Goal: Transaction & Acquisition: Purchase product/service

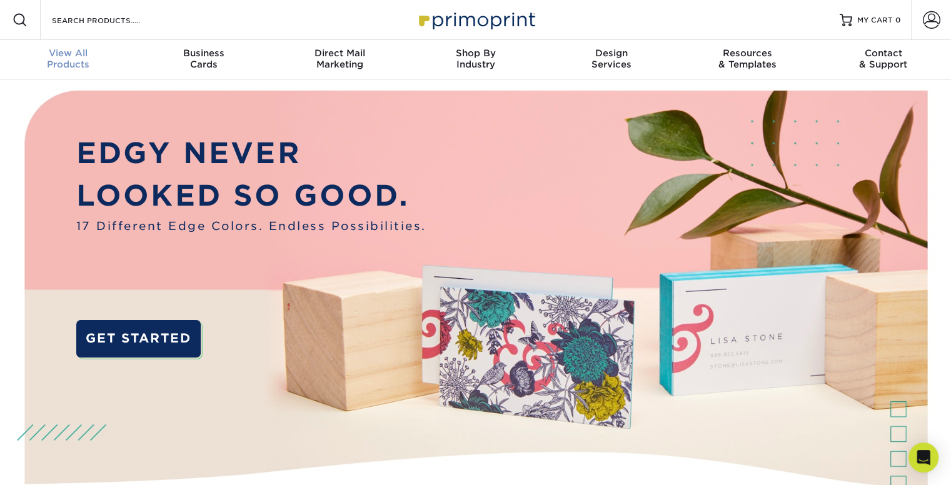
scroll to position [1, 0]
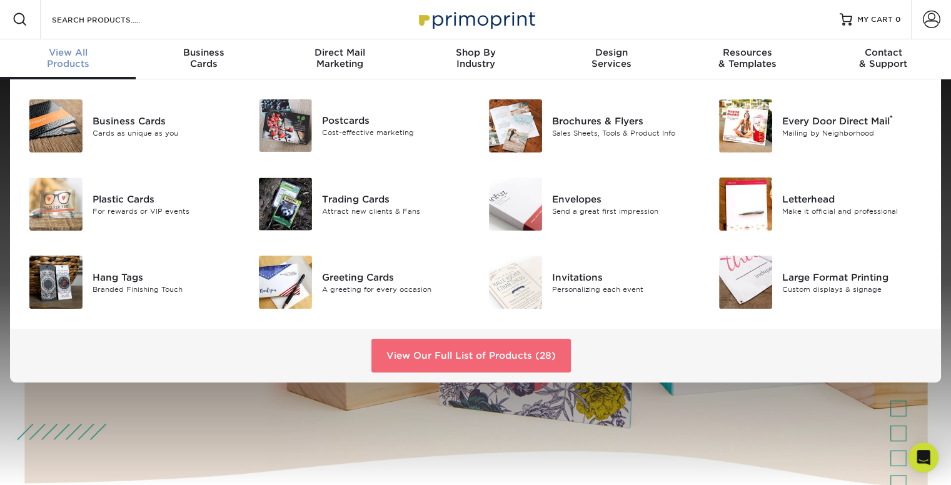
click at [518, 361] on link "View Our Full List of Products (28)" at bounding box center [470, 356] width 199 height 34
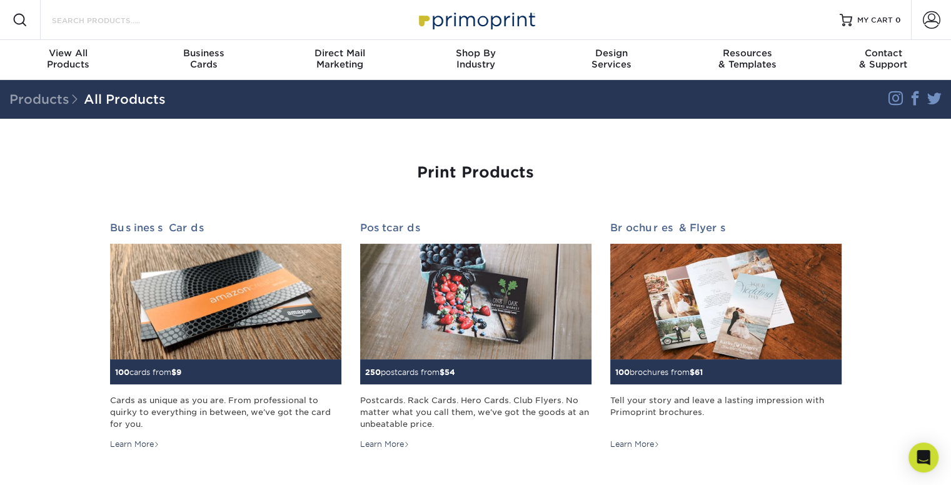
click at [165, 23] on input "Search Products" at bounding box center [112, 20] width 122 height 15
type input "roll"
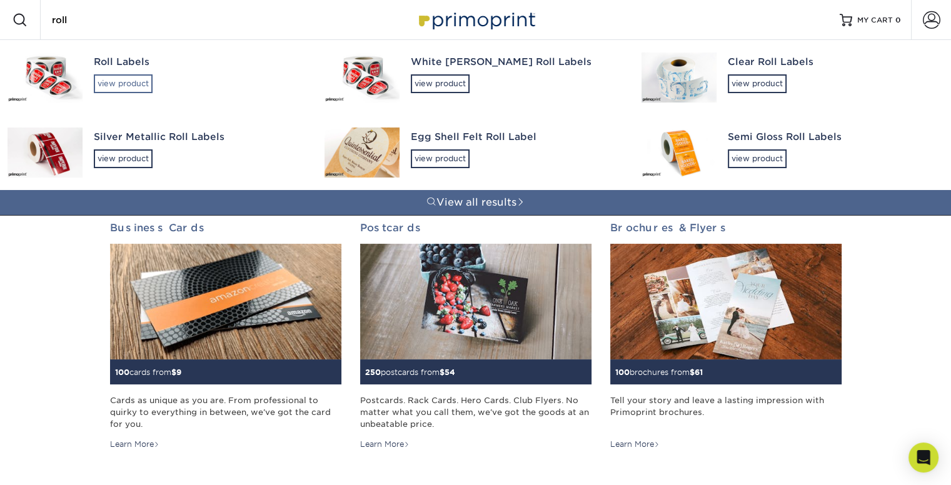
click at [113, 82] on div "view product" at bounding box center [123, 83] width 59 height 19
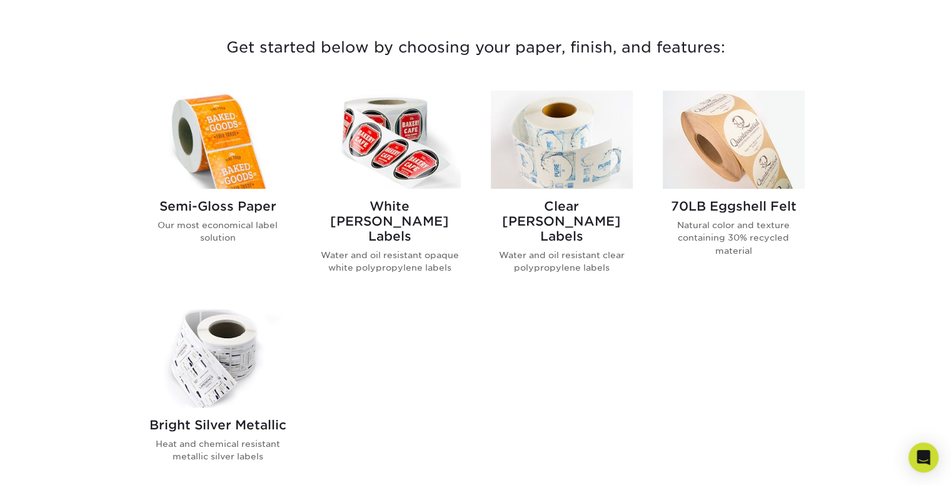
scroll to position [460, 0]
click at [236, 207] on h2 "Semi-Gloss Paper" at bounding box center [218, 206] width 142 height 15
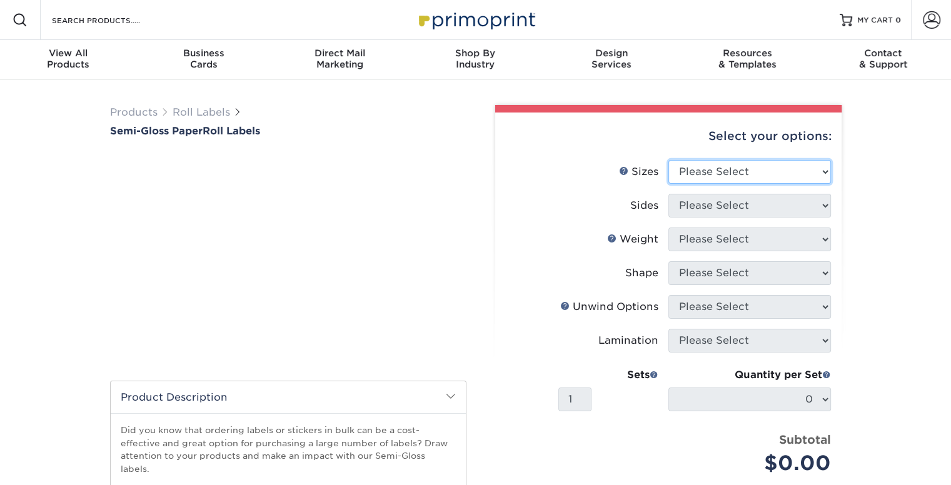
click at [704, 169] on select "Please Select 1" x 1" 1" x 2" 1" x 2.5" 1" x 3" 1.5" x 1.5" 1.5" x 2.5" 1.5" x …" at bounding box center [749, 172] width 163 height 24
click at [668, 160] on select "Please Select 1" x 1" 1" x 2" 1" x 2.5" 1" x 3" 1.5" x 1.5" 1.5" x 2.5" 1.5" x …" at bounding box center [749, 172] width 163 height 24
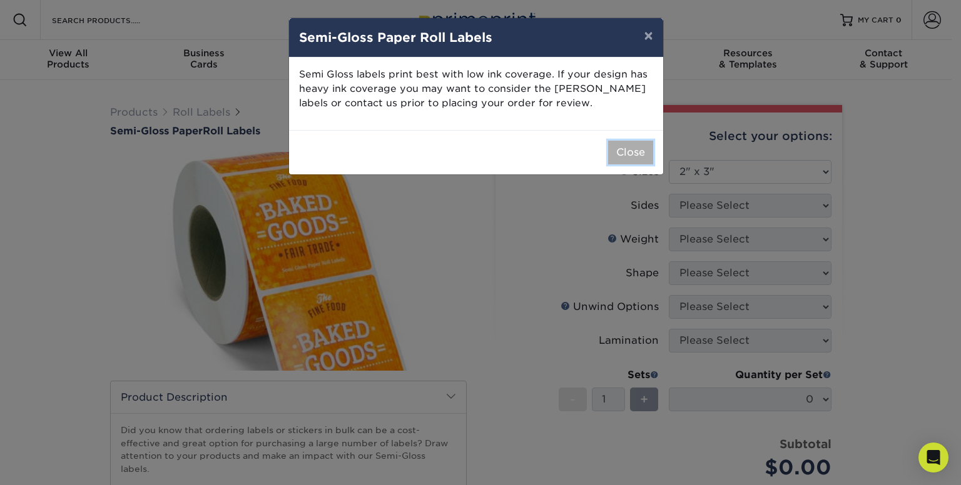
click at [640, 156] on button "Close" at bounding box center [630, 153] width 45 height 24
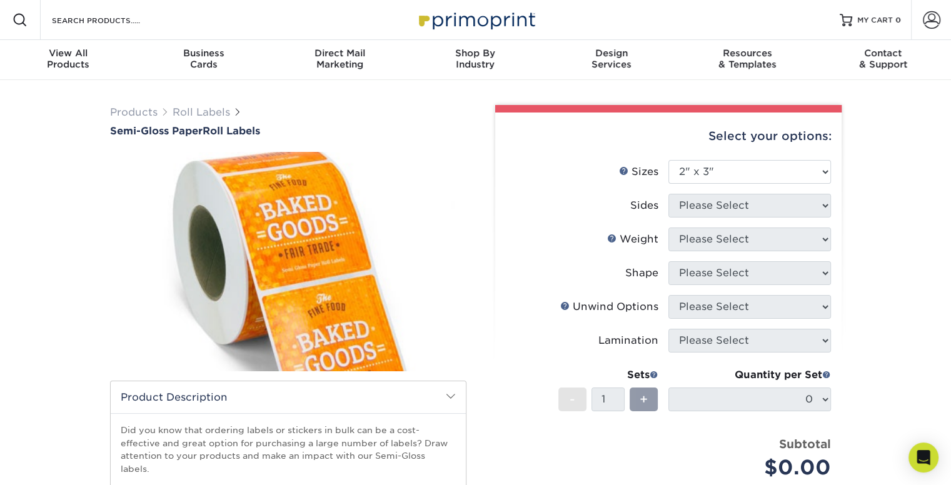
scroll to position [20, 0]
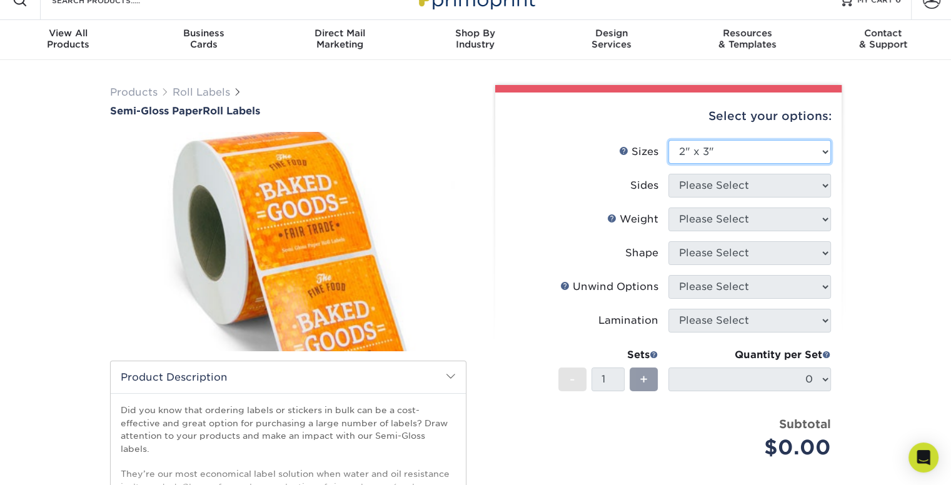
click at [812, 153] on select "Please Select 1" x 1" 1" x 2" 1" x 2.5" 1" x 3" 1.5" x 1.5" 1.5" x 2.5" 1.5" x …" at bounding box center [749, 152] width 163 height 24
select select "2.00x3.00"
click at [668, 140] on select "Please Select 1" x 1" 1" x 2" 1" x 2.5" 1" x 3" 1.5" x 1.5" 1.5" x 2.5" 1.5" x …" at bounding box center [749, 152] width 163 height 24
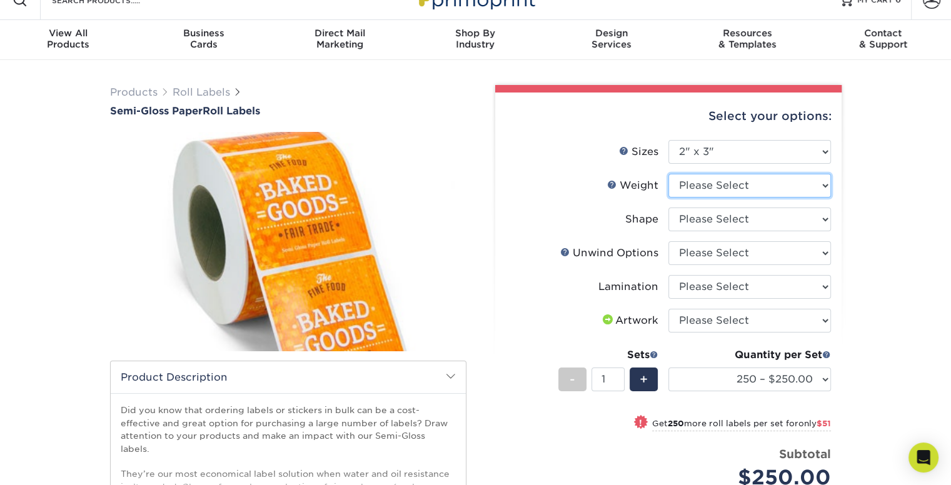
click at [710, 191] on select "Please Select SG" at bounding box center [749, 186] width 163 height 24
select select "SG"
click at [668, 174] on select "Please Select SG" at bounding box center [749, 186] width 163 height 24
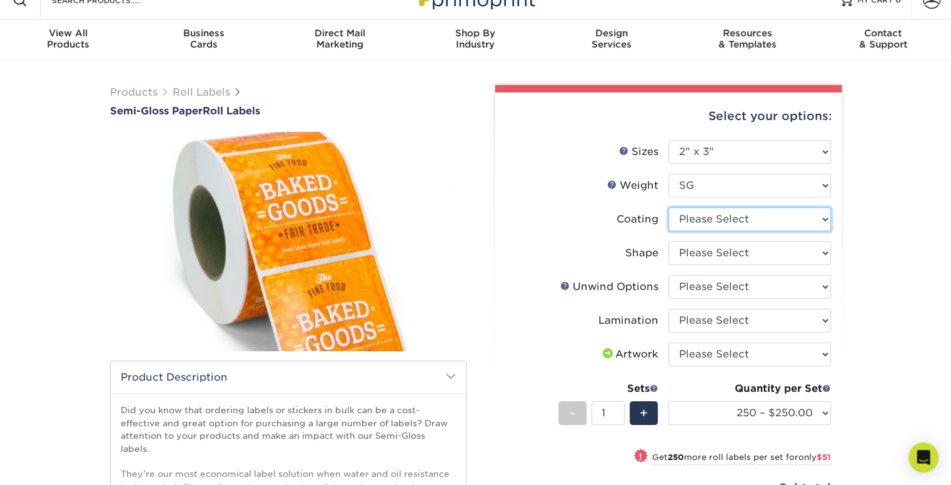
click at [766, 219] on select at bounding box center [749, 220] width 163 height 24
select select "3e7618de-abca-4bda-9f97-8b9129e913d8"
click at [668, 208] on select at bounding box center [749, 220] width 163 height 24
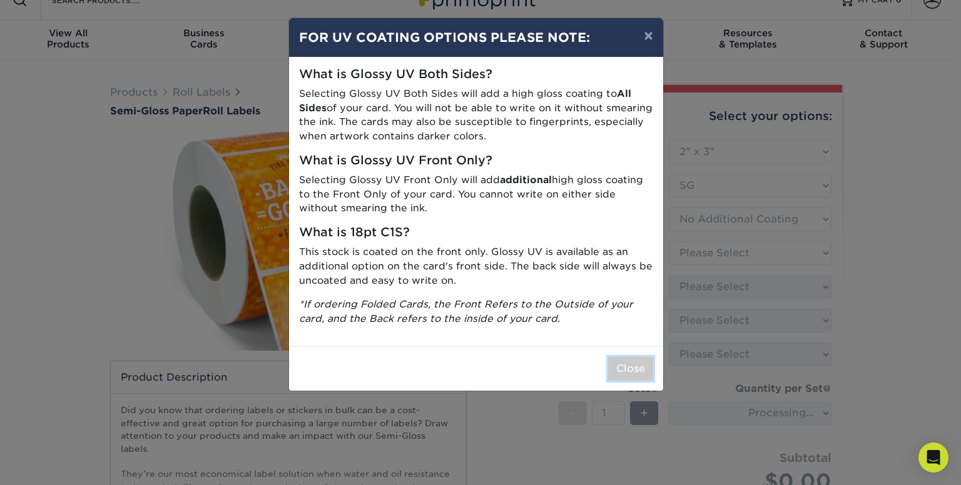
click at [628, 368] on button "Close" at bounding box center [630, 369] width 45 height 24
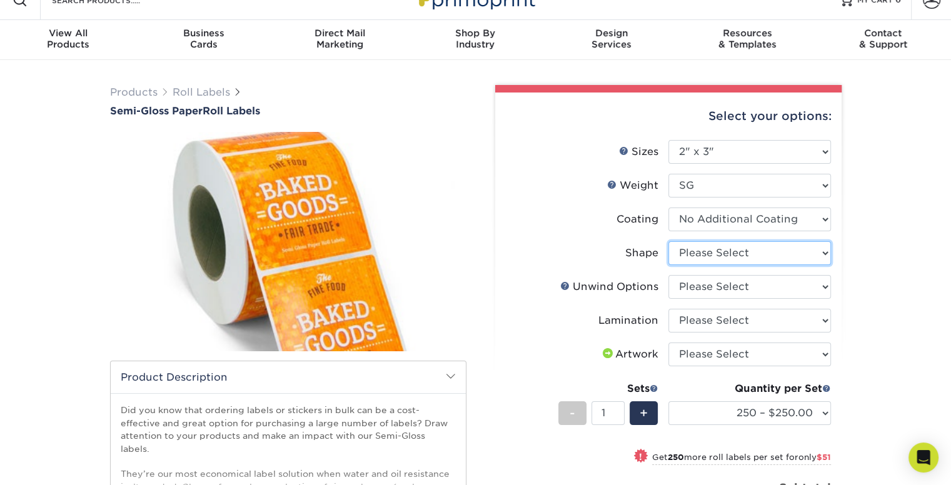
click at [754, 255] on select "Please Select Oval Rectangle" at bounding box center [749, 253] width 163 height 24
select select "ee567ae7-d0e9-47ca-830a-b172c097b44f"
click at [668, 241] on select "Please Select Oval Rectangle" at bounding box center [749, 253] width 163 height 24
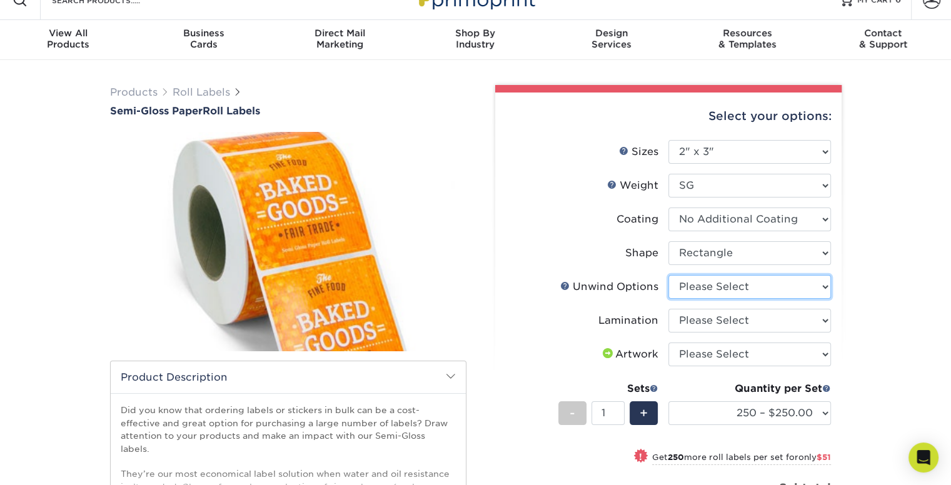
click at [724, 290] on select "Please Select Not Important Off Top (Direction #1) Off Bottom (Direction #2) Of…" at bounding box center [749, 287] width 163 height 24
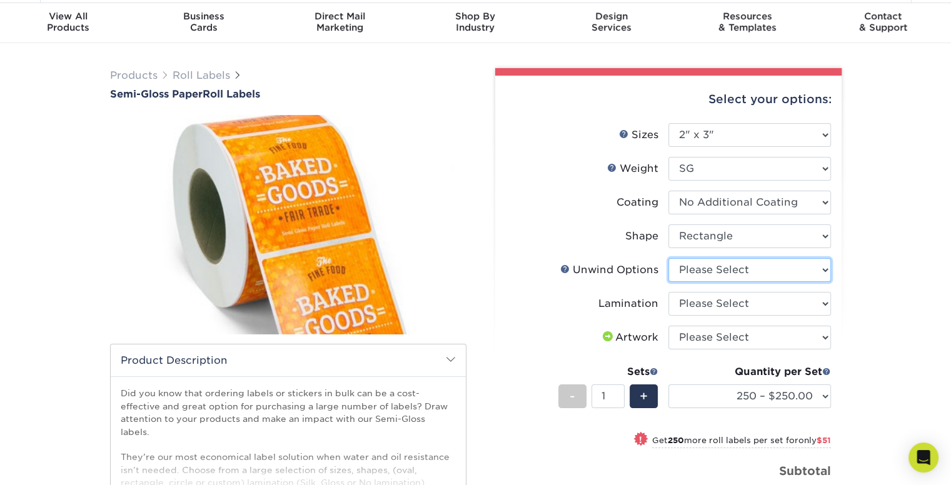
scroll to position [35, 0]
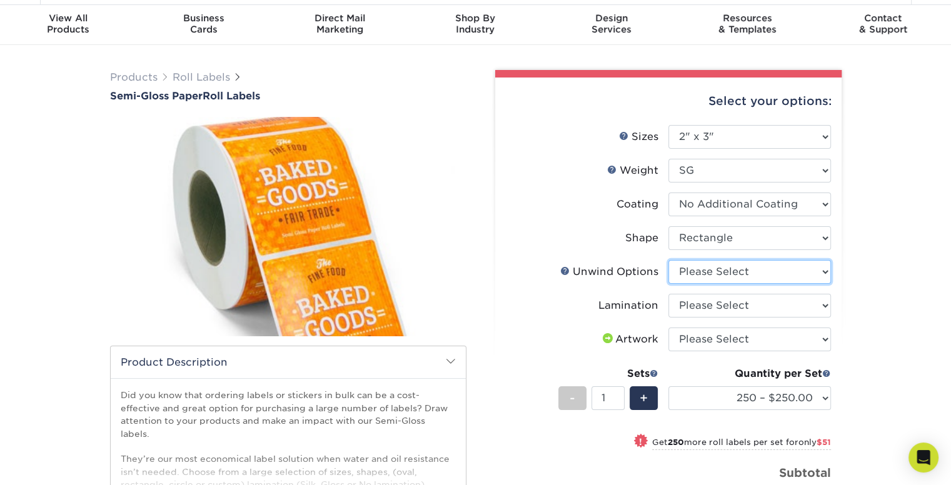
click at [740, 273] on select "Please Select Not Important Off Top (Direction #1) Off Bottom (Direction #2) Of…" at bounding box center [749, 272] width 163 height 24
select select "8b1a0725-314d-43f7-9ebe-309d4b43d313"
click at [668, 260] on select "Please Select Not Important Off Top (Direction #1) Off Bottom (Direction #2) Of…" at bounding box center [749, 272] width 163 height 24
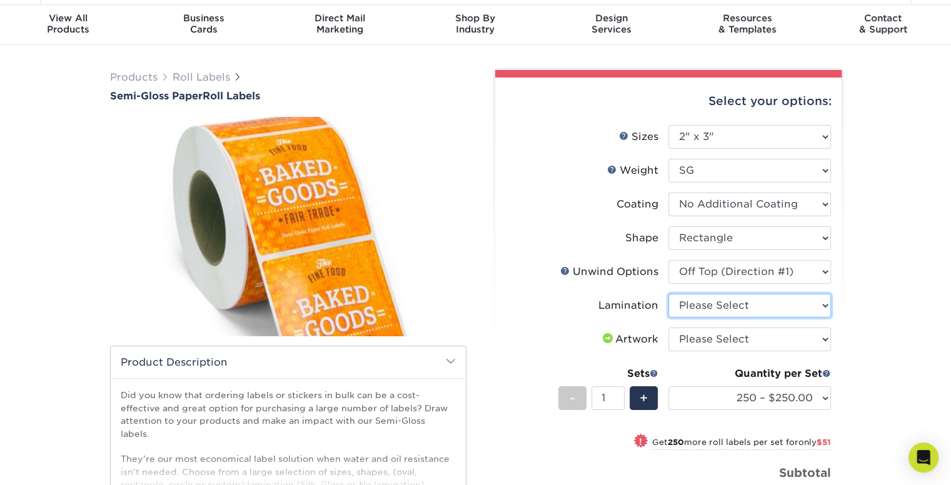
click at [731, 303] on select "Please Select Gloss Lamination No Lamination Silk" at bounding box center [749, 306] width 163 height 24
select select "e48b15b8-c421-4062-ae8c-205dfb2ea150"
click at [668, 294] on select "Please Select Gloss Lamination No Lamination Silk" at bounding box center [749, 306] width 163 height 24
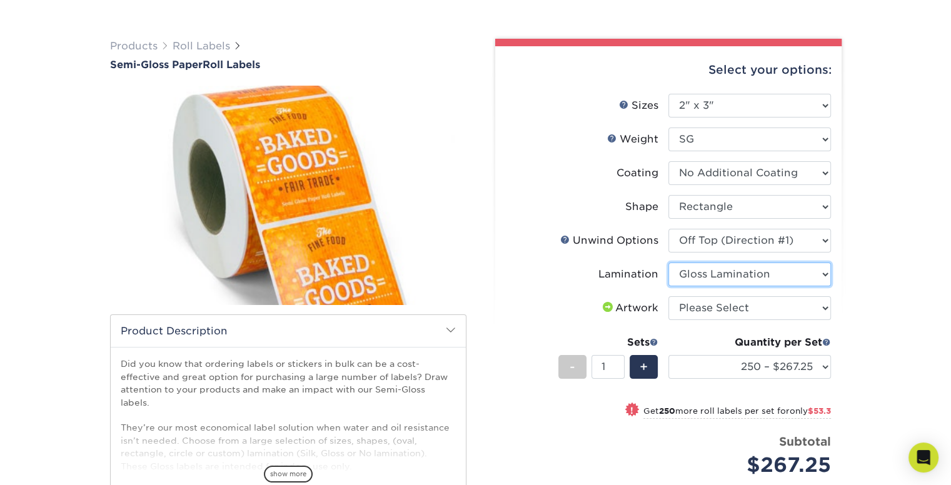
scroll to position [65, 0]
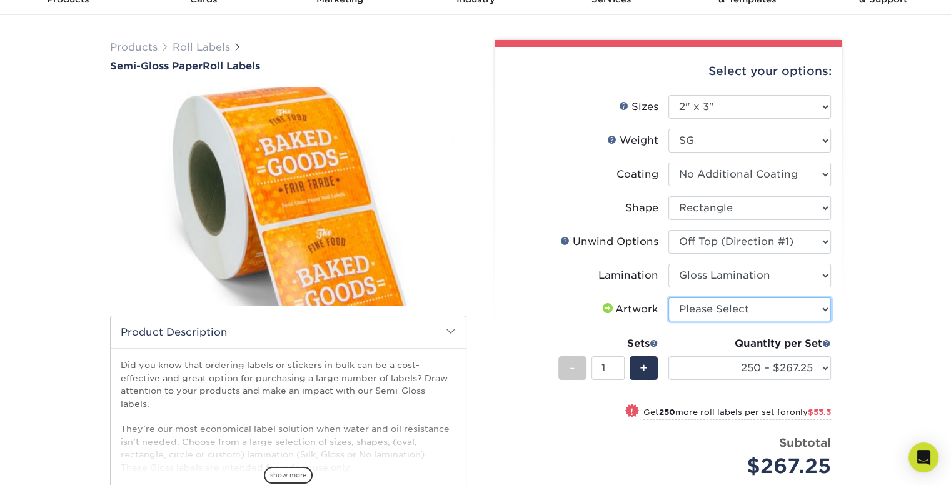
click at [735, 308] on select "Please Select I will upload files I need a design - $50" at bounding box center [749, 310] width 163 height 24
select select "upload"
click at [668, 298] on select "Please Select I will upload files I need a design - $50" at bounding box center [749, 310] width 163 height 24
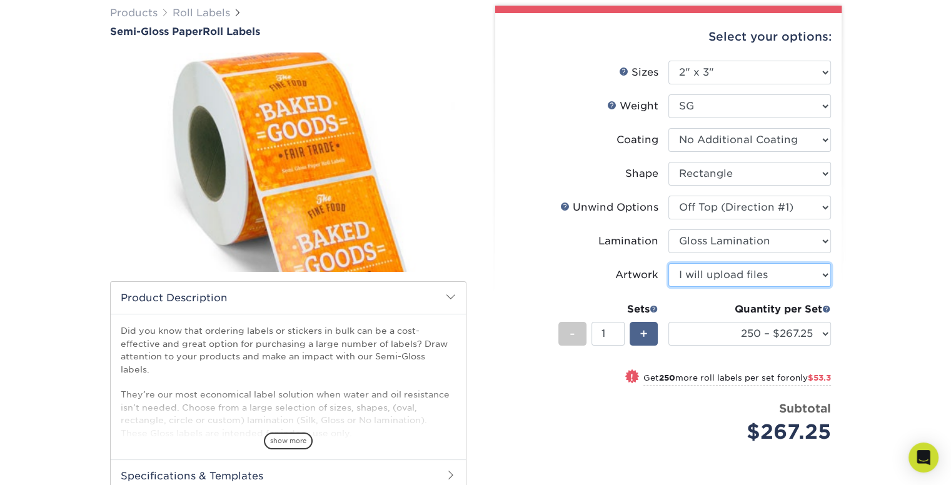
scroll to position [100, 0]
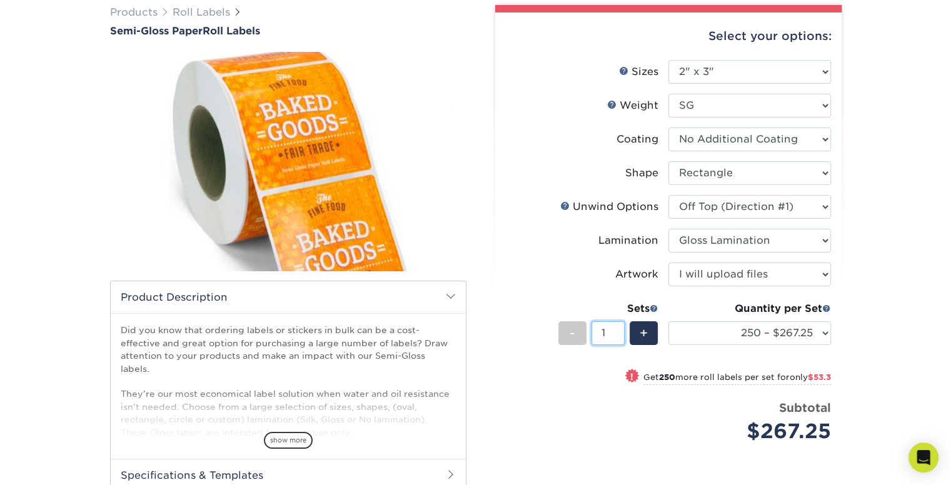
click at [607, 333] on input "1" at bounding box center [608, 333] width 33 height 24
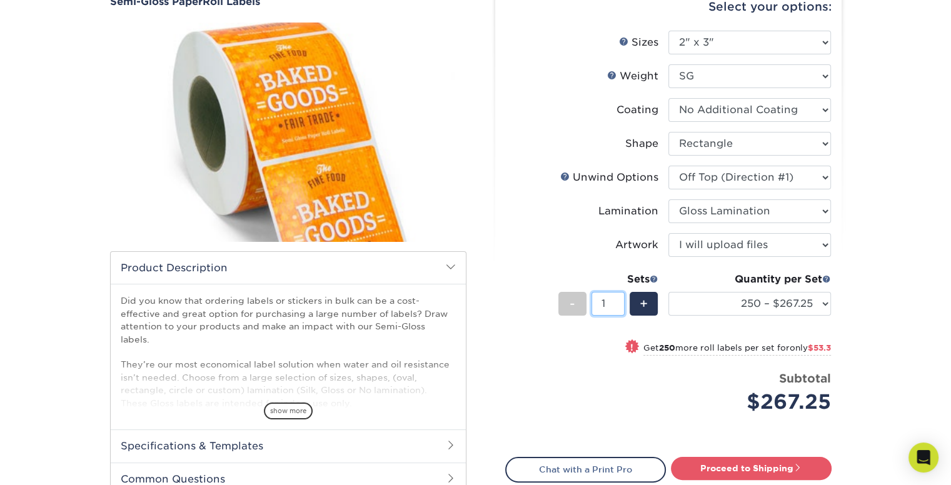
scroll to position [130, 0]
click at [826, 278] on span at bounding box center [826, 278] width 9 height 9
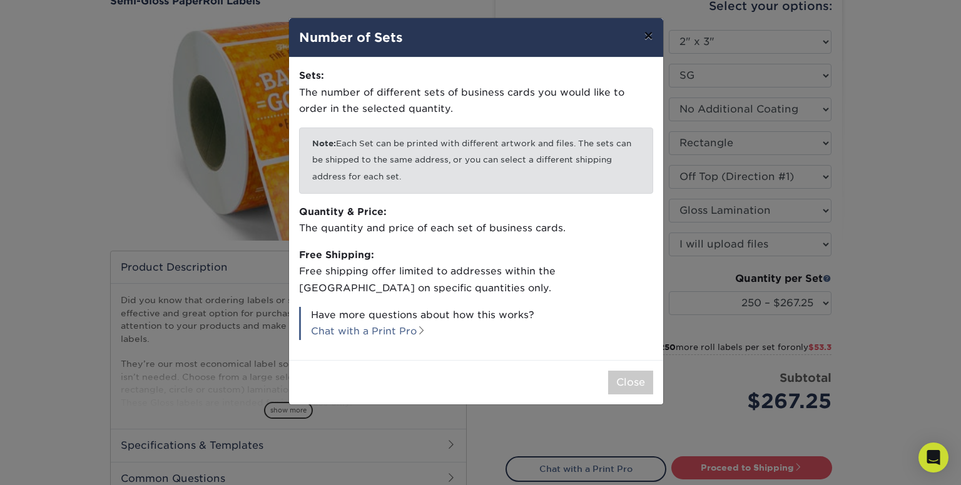
click at [648, 36] on button "×" at bounding box center [647, 35] width 29 height 35
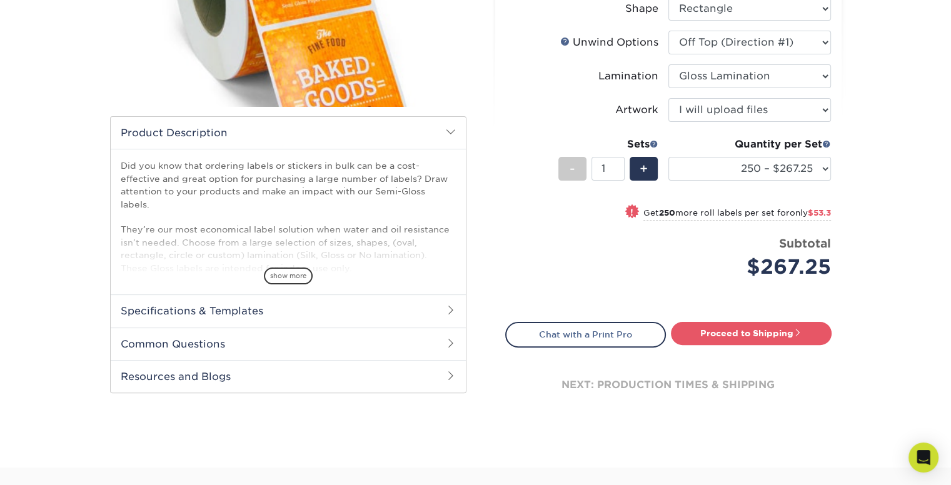
scroll to position [260, 0]
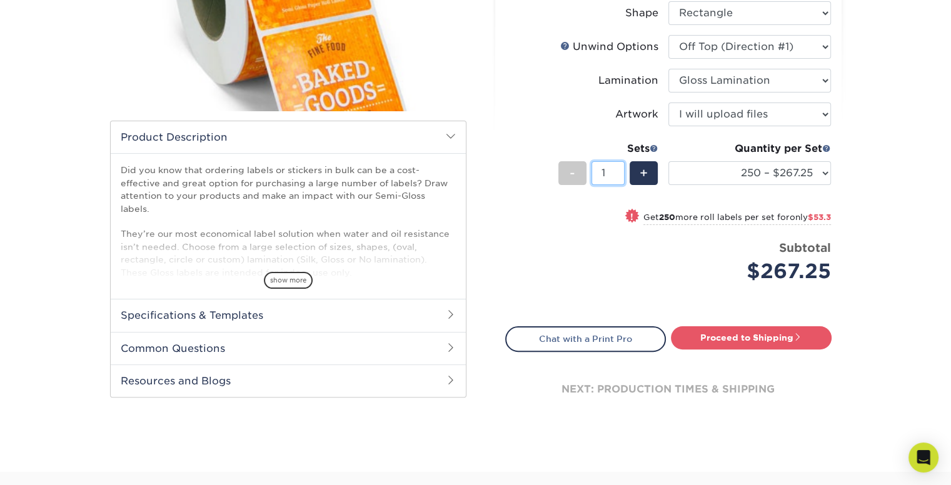
drag, startPoint x: 609, startPoint y: 174, endPoint x: 598, endPoint y: 171, distance: 11.7
click at [598, 171] on input "1" at bounding box center [608, 173] width 33 height 24
type input "50"
click at [555, 214] on div "! Get 250 more roll labels per set for only $53.3" at bounding box center [668, 224] width 325 height 30
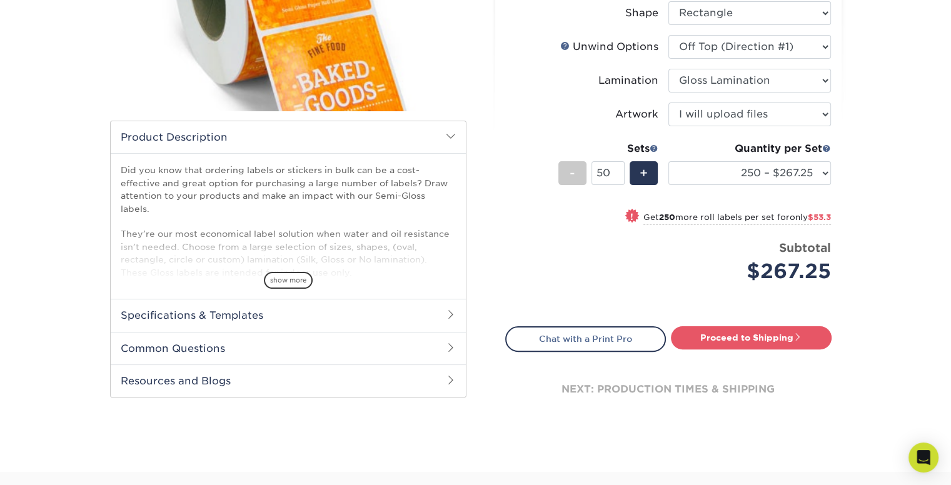
select select "500 – $320.55"
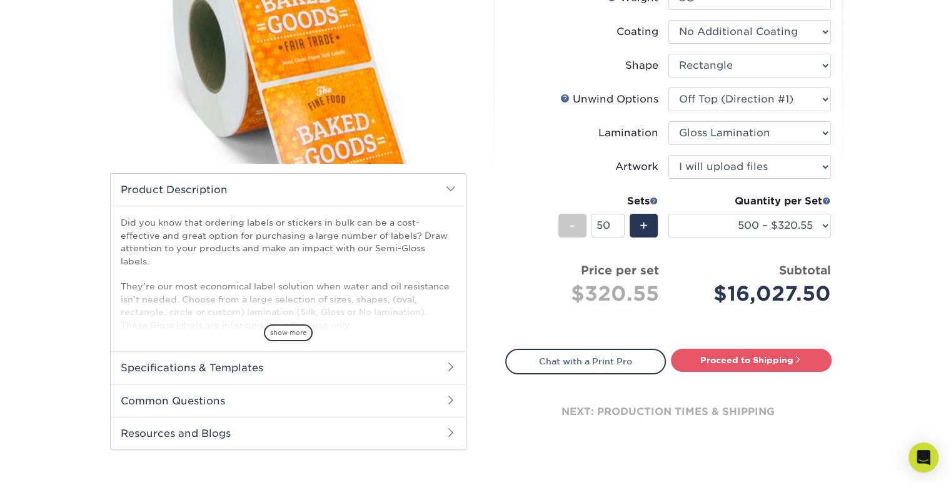
scroll to position [226, 0]
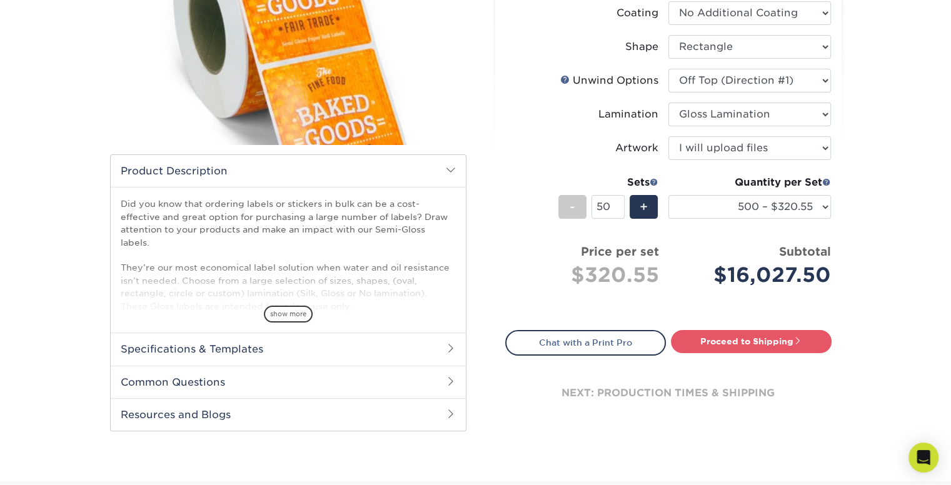
click at [431, 353] on h2 "Specifications & Templates" at bounding box center [288, 349] width 355 height 33
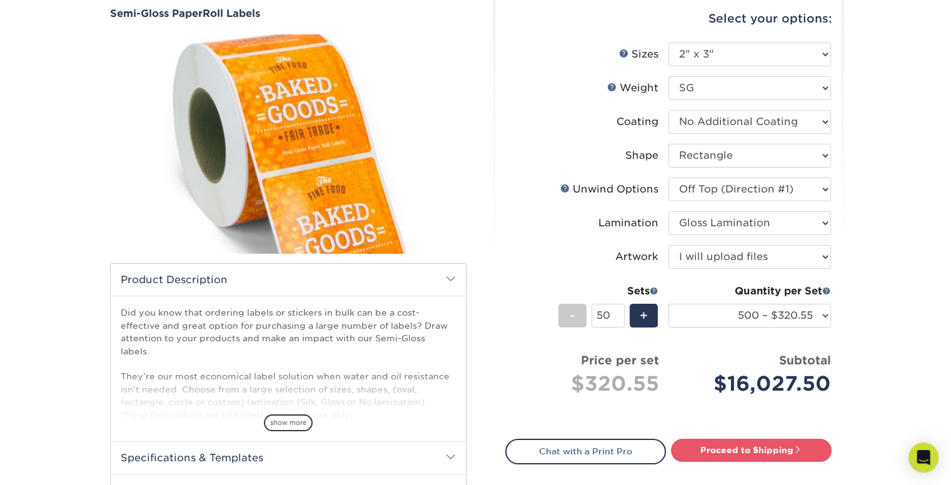
scroll to position [110, 0]
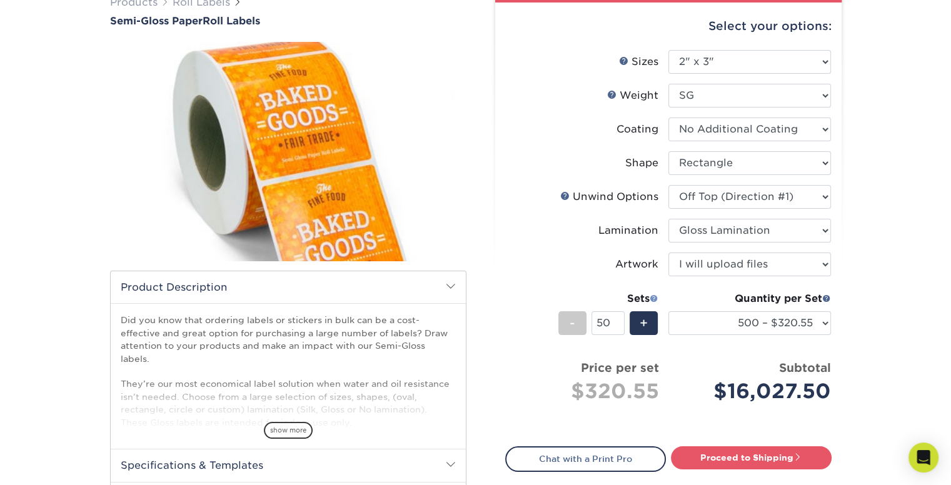
click at [654, 295] on span at bounding box center [654, 298] width 9 height 9
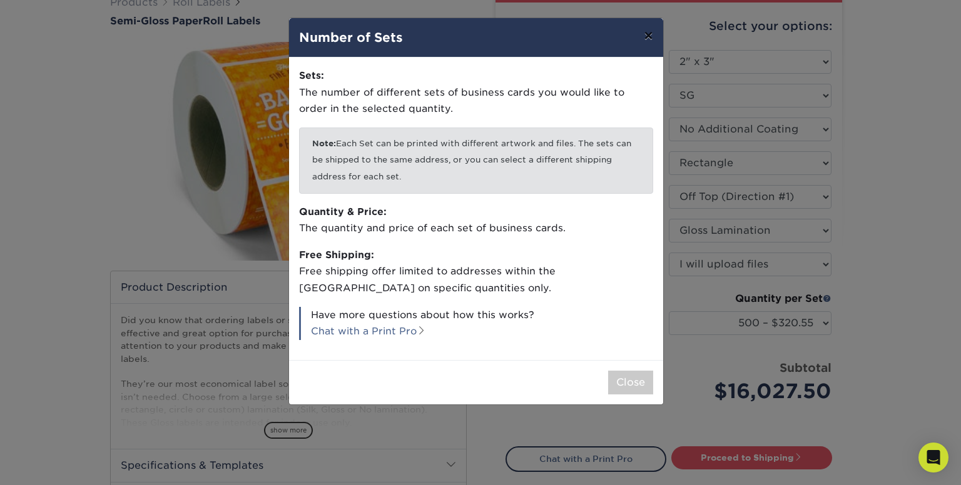
click at [650, 41] on button "×" at bounding box center [647, 35] width 29 height 35
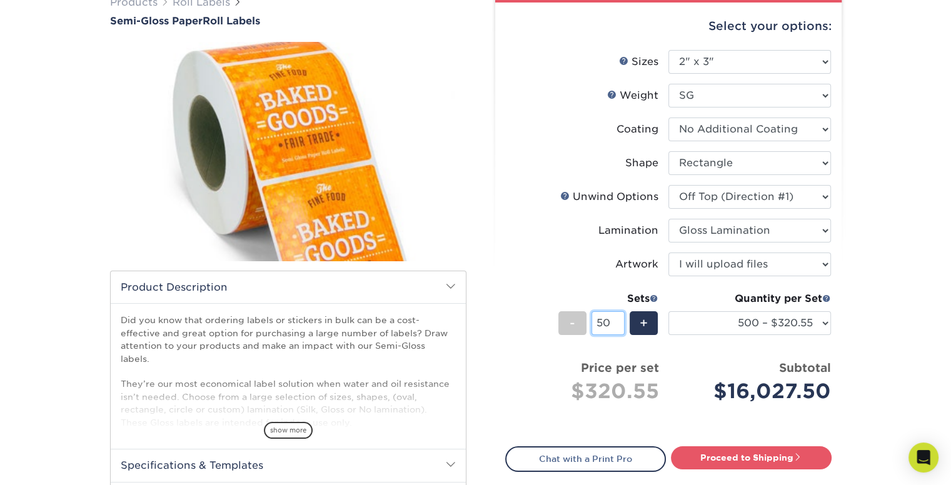
drag, startPoint x: 602, startPoint y: 313, endPoint x: 598, endPoint y: 323, distance: 11.3
click at [602, 313] on input "50" at bounding box center [608, 323] width 33 height 24
click at [604, 323] on input "50" at bounding box center [608, 323] width 33 height 24
click at [603, 323] on input "50" at bounding box center [608, 323] width 33 height 24
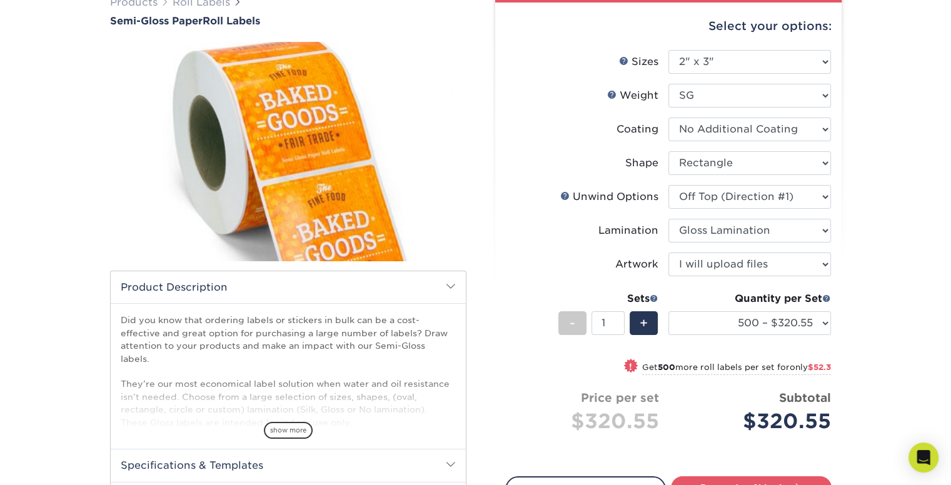
click at [671, 355] on li "Sets - 1 + Quantity per Set 250 – $267.25 500 – $320.55 1000 – $372.85 2500 – $…" at bounding box center [668, 322] width 325 height 73
click at [787, 324] on select "250 – $267.25 500 – $320.55 1000 – $372.85 2500 – $428.45 5000 – $535.20 10000 …" at bounding box center [749, 323] width 163 height 24
click at [668, 311] on select "250 – $267.25 500 – $320.55 1000 – $372.85 2500 – $428.45 5000 – $535.20 10000 …" at bounding box center [749, 323] width 163 height 24
click at [619, 315] on input "1" at bounding box center [608, 323] width 33 height 24
click at [618, 318] on input "2" at bounding box center [608, 323] width 33 height 24
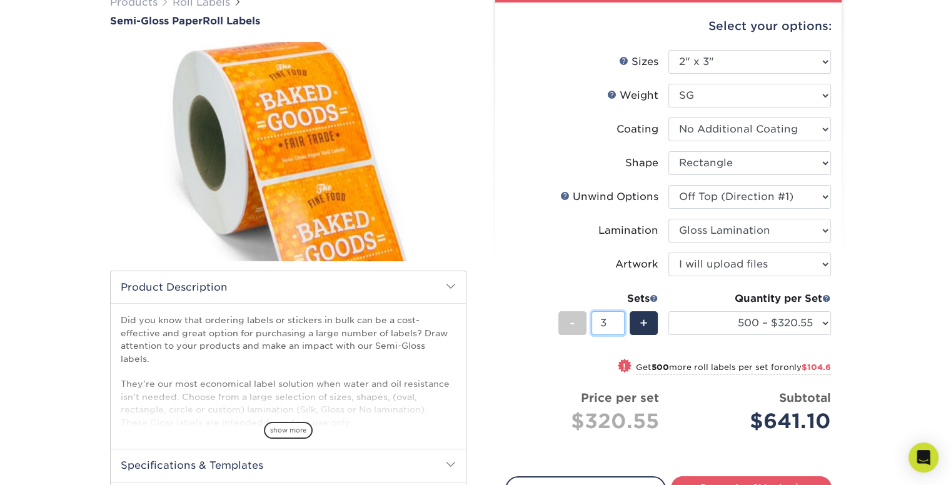
type input "3"
click at [618, 318] on input "3" at bounding box center [608, 323] width 33 height 24
